Goal: Information Seeking & Learning: Learn about a topic

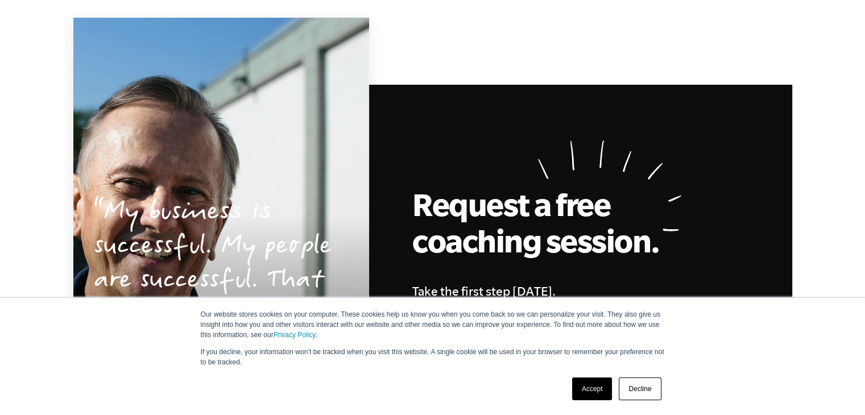
scroll to position [2776, 0]
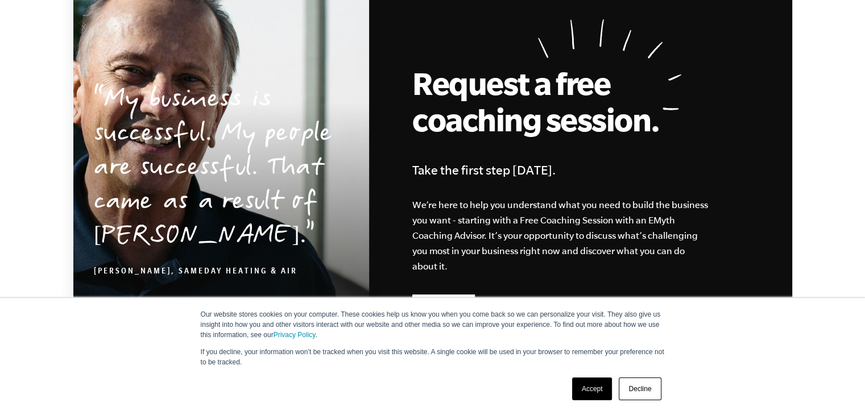
click at [632, 395] on link "Decline" at bounding box center [640, 389] width 42 height 23
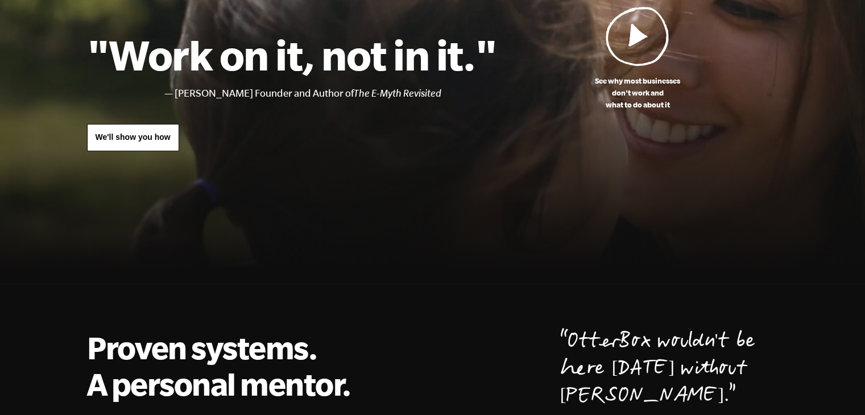
scroll to position [0, 0]
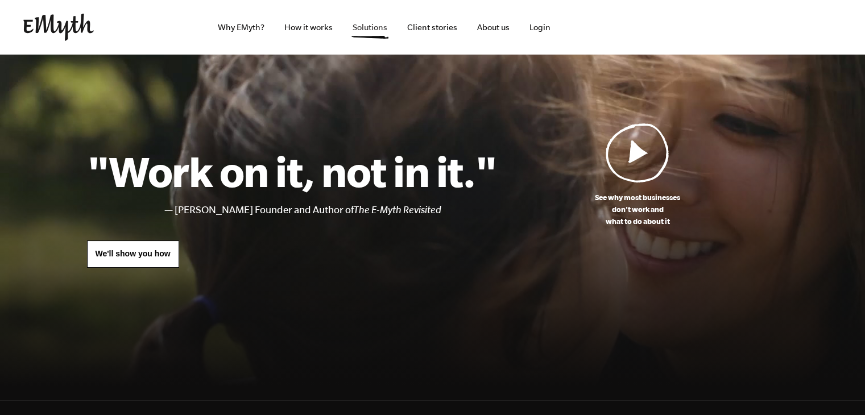
click at [366, 33] on link "Solutions" at bounding box center [369, 27] width 53 height 55
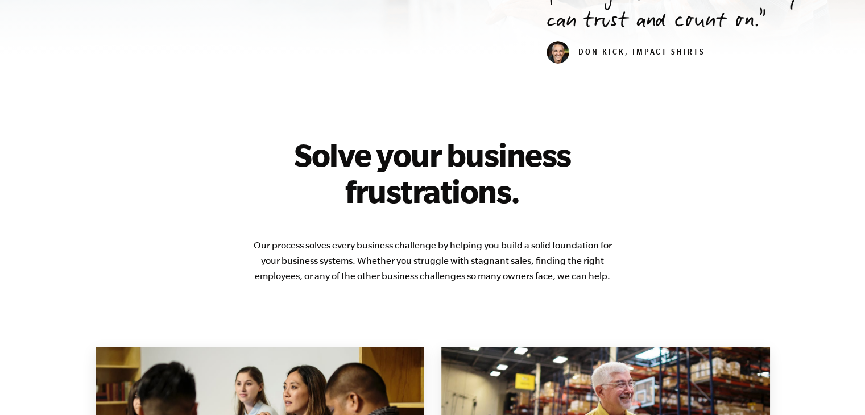
scroll to position [489, 0]
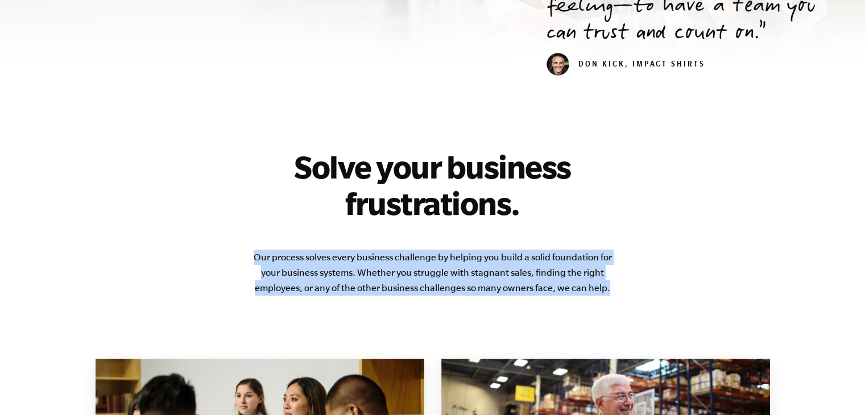
drag, startPoint x: 255, startPoint y: 258, endPoint x: 636, endPoint y: 287, distance: 382.7
copy p "Our process solves every business challenge by helping you build a solid founda…"
